Goal: Obtain resource: Download file/media

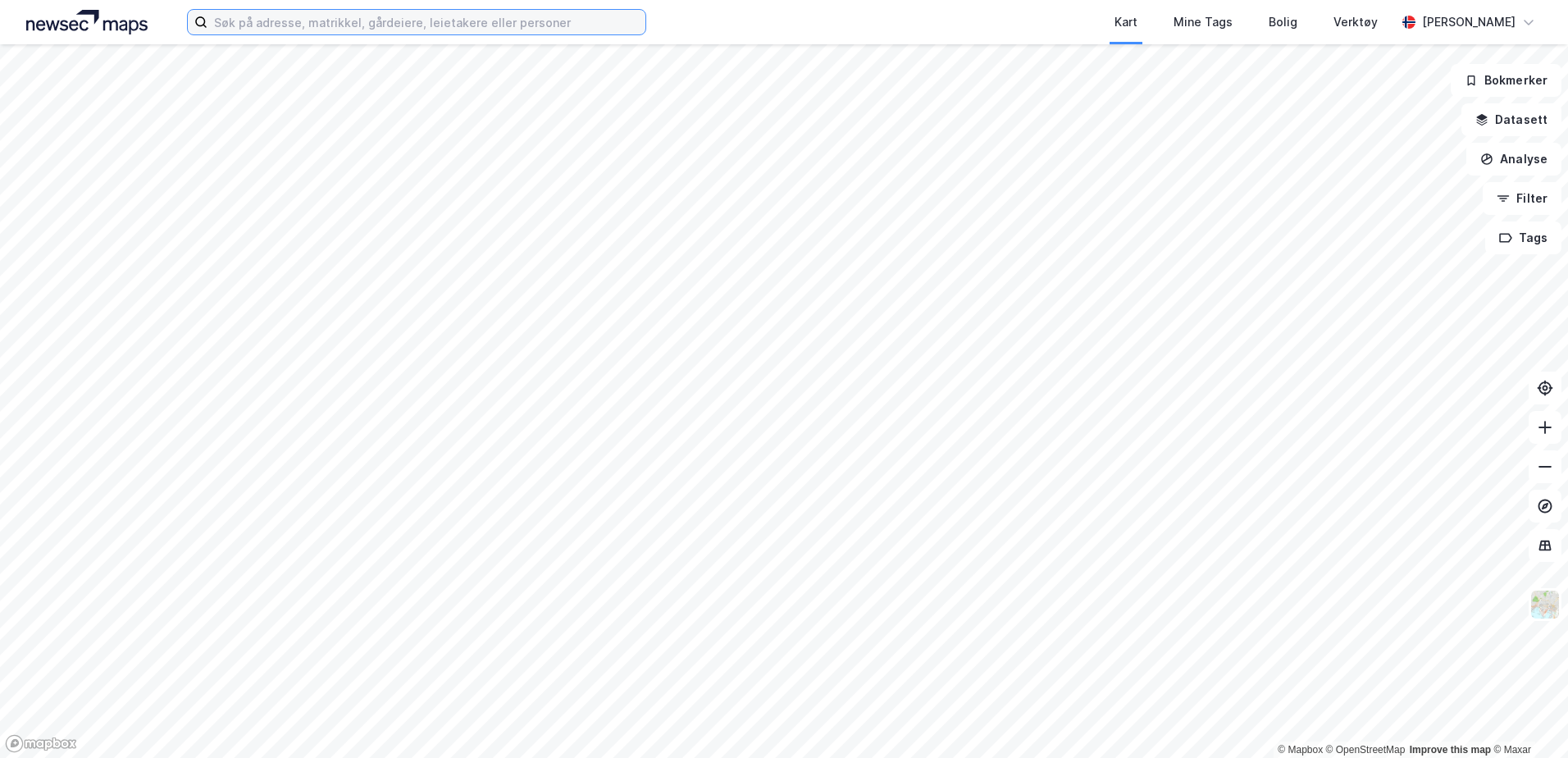
click at [411, 29] on input at bounding box center [426, 22] width 438 height 24
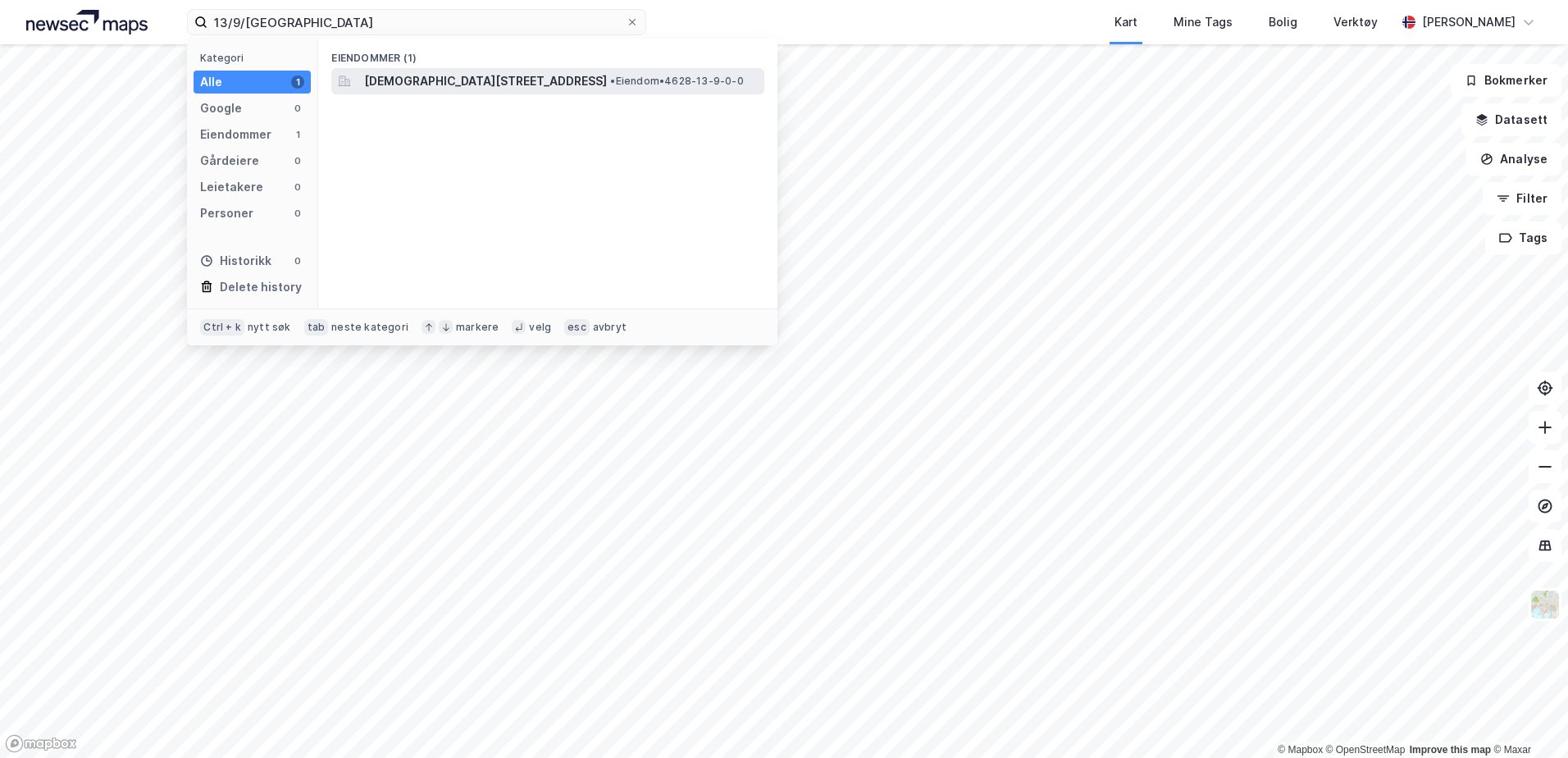
click at [538, 76] on span "[DEMOGRAPHIC_DATA][STREET_ADDRESS]" at bounding box center [485, 81] width 243 height 20
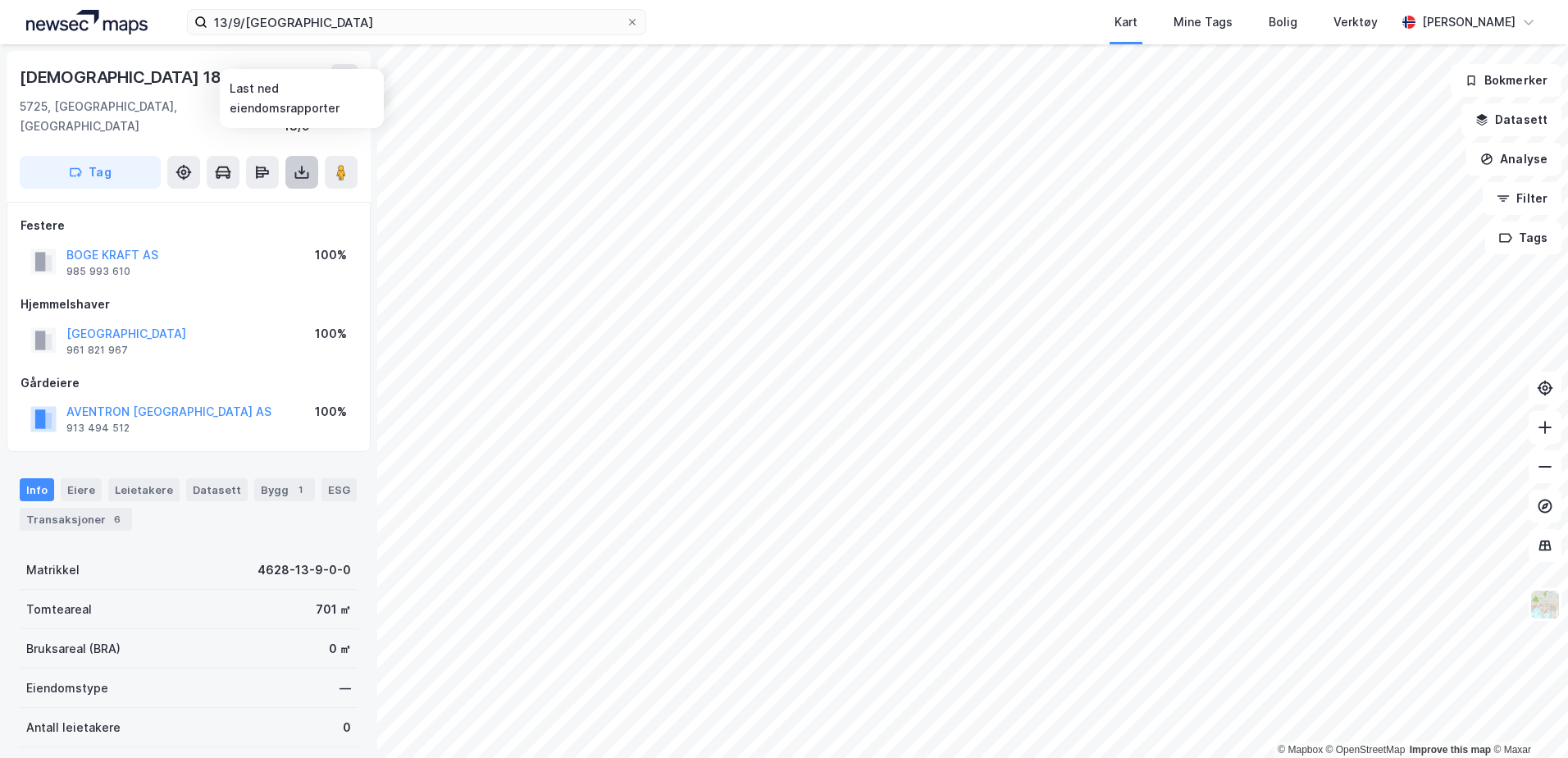
click at [298, 170] on icon at bounding box center [302, 172] width 7 height 4
click at [237, 199] on div "Last ned grunnbok" at bounding box center [220, 205] width 95 height 13
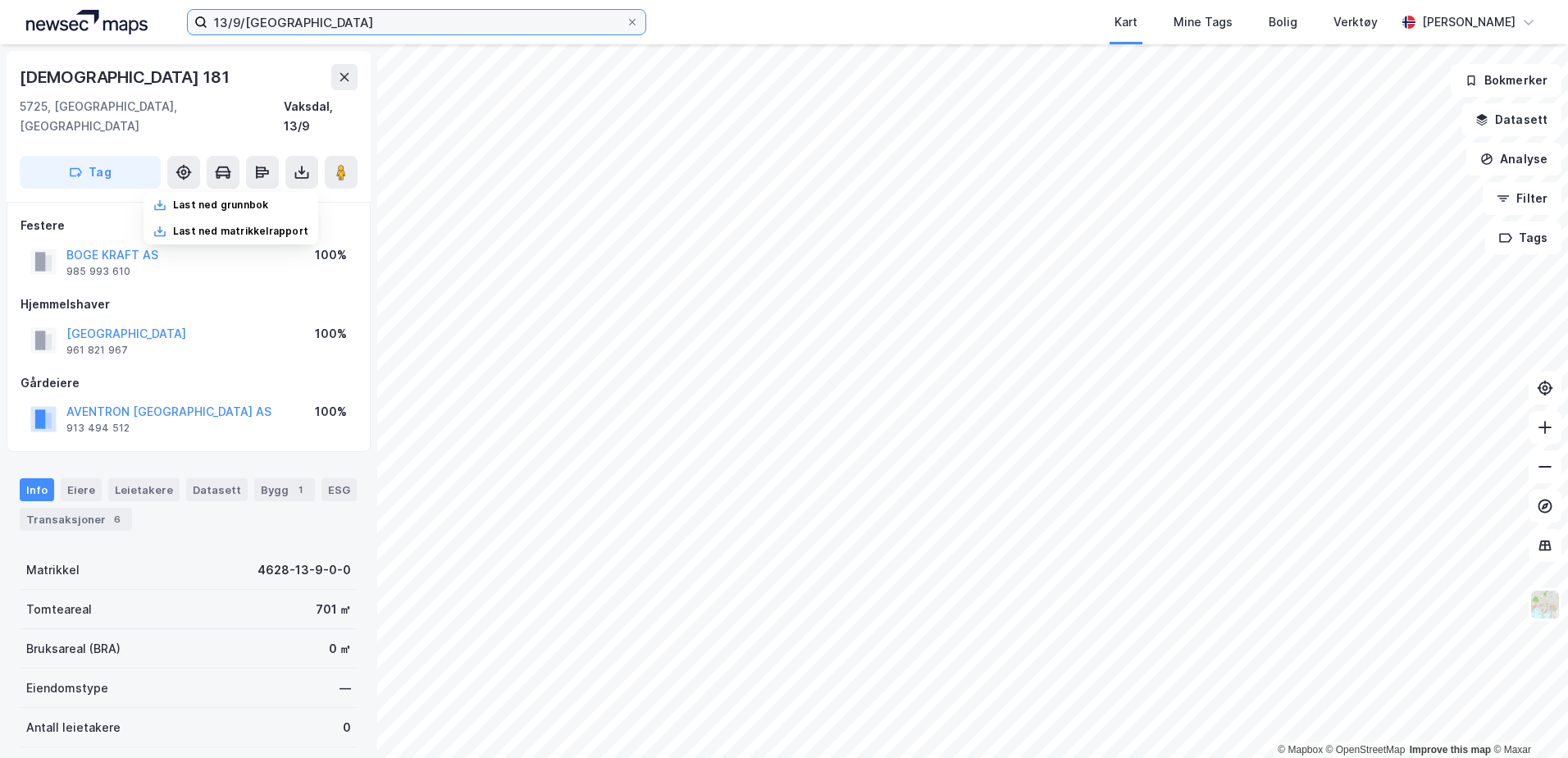
drag, startPoint x: 251, startPoint y: 22, endPoint x: 293, endPoint y: 28, distance: 42.4
click at [252, 20] on input "13/9/[GEOGRAPHIC_DATA]" at bounding box center [417, 22] width 418 height 24
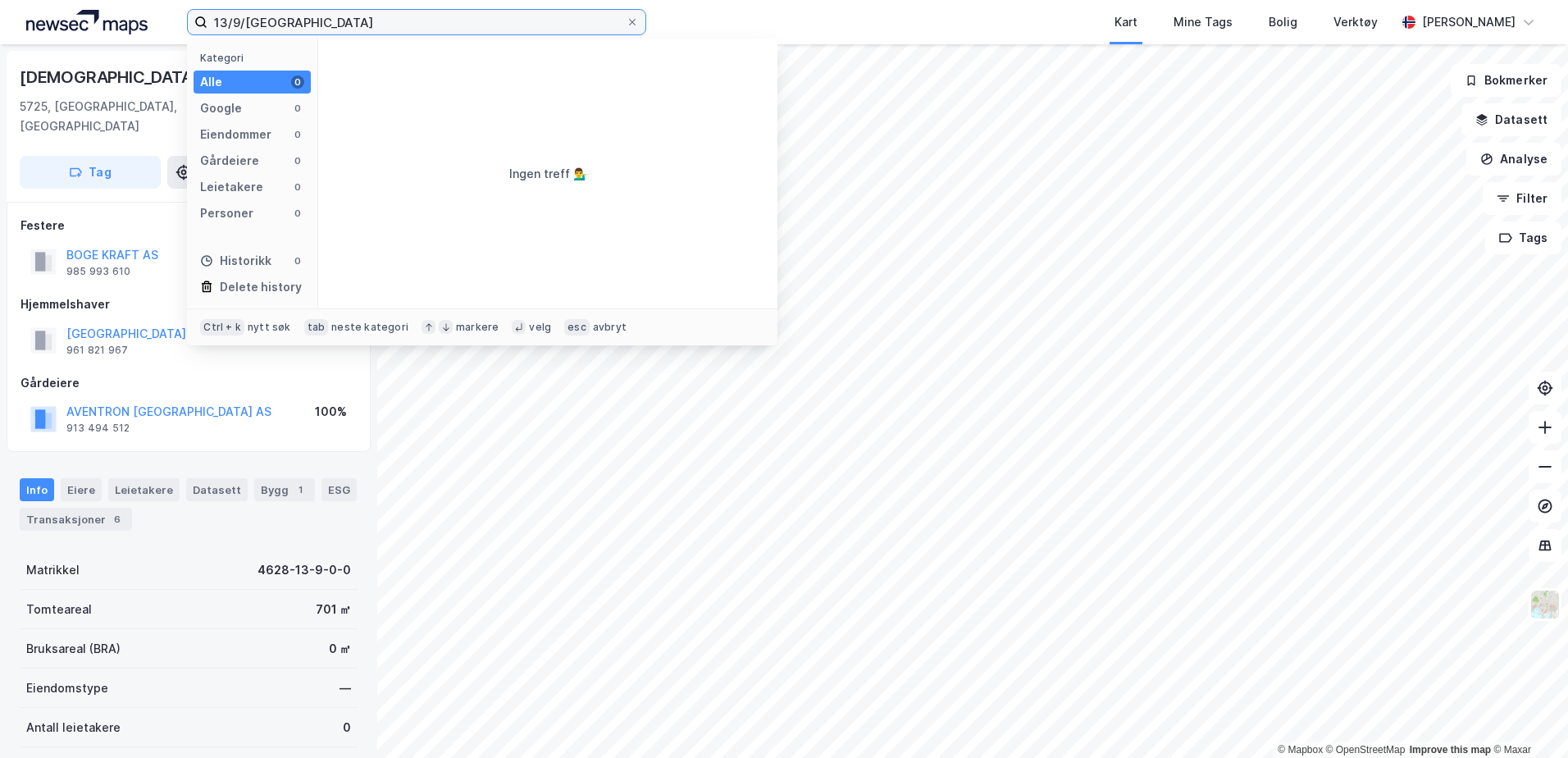
type input "13/9/[GEOGRAPHIC_DATA]"
